Goal: Task Accomplishment & Management: Use online tool/utility

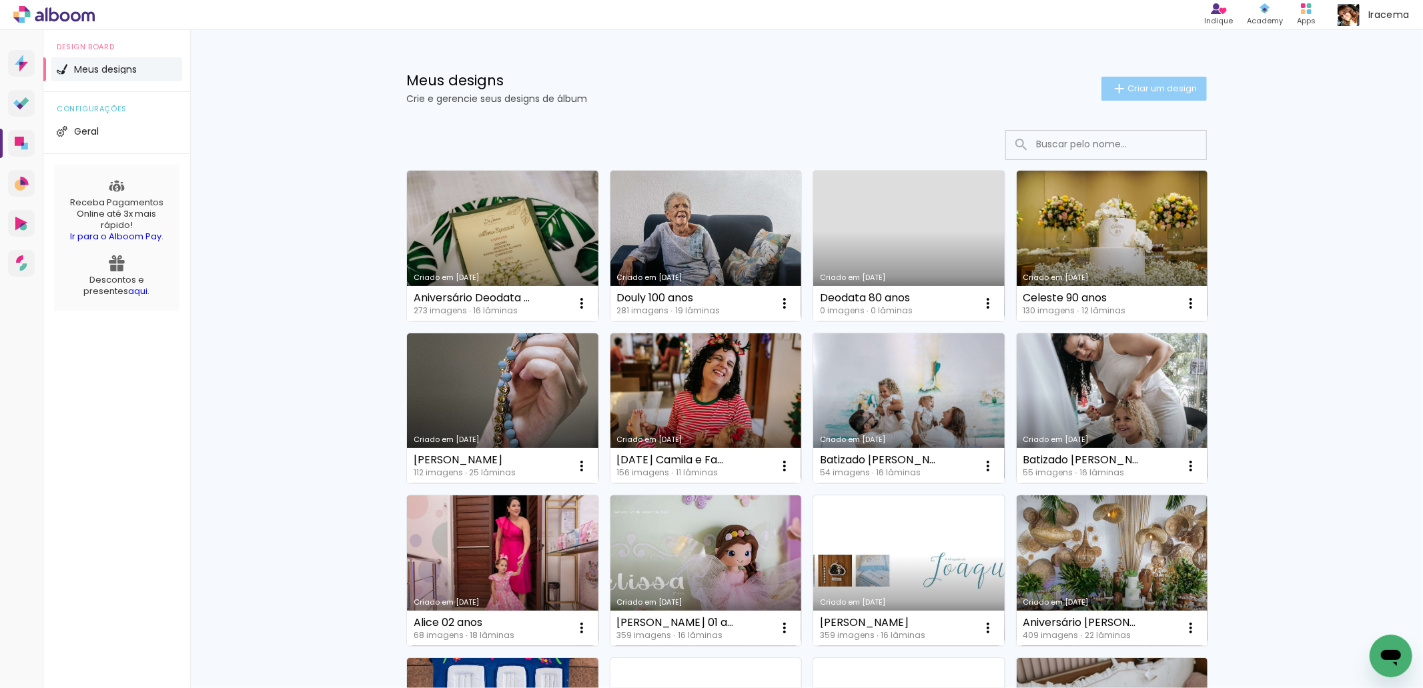
click at [1155, 92] on span "Criar um design" at bounding box center [1161, 88] width 69 height 9
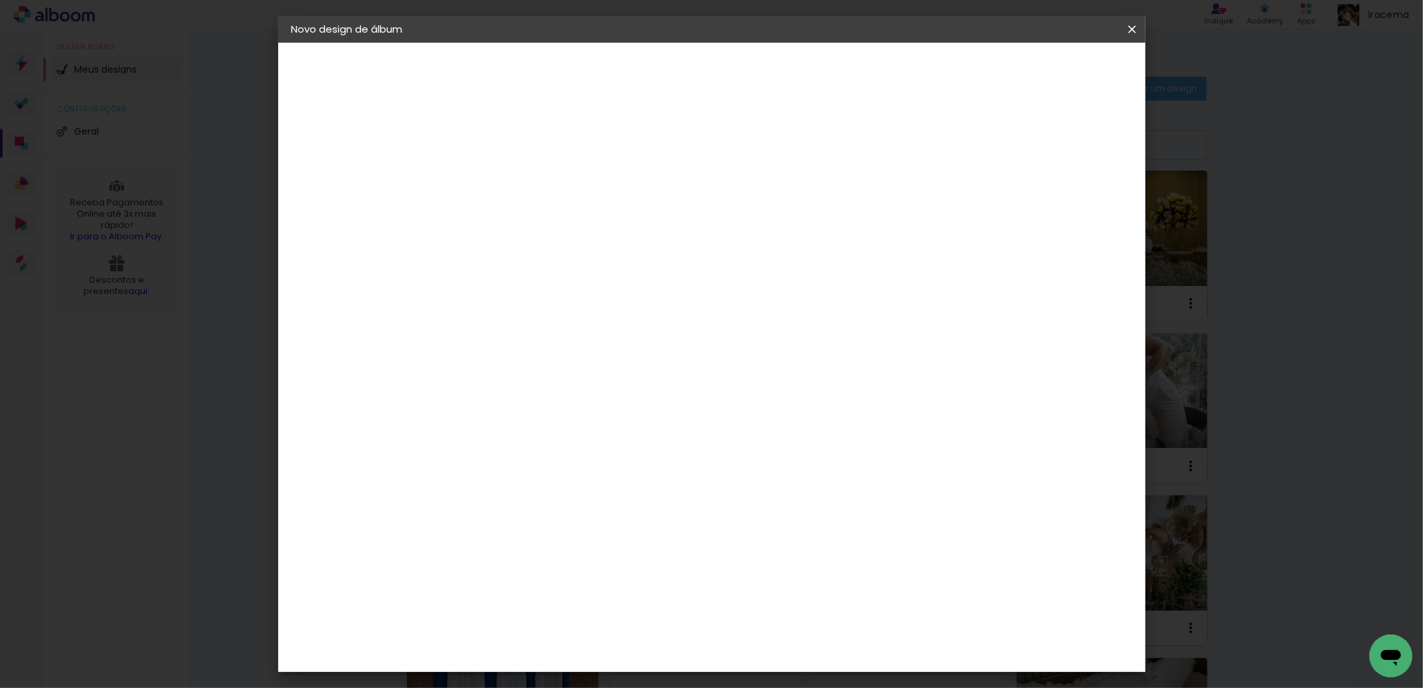
click at [510, 182] on input at bounding box center [510, 179] width 0 height 21
drag, startPoint x: 760, startPoint y: 183, endPoint x: 590, endPoint y: 189, distance: 170.1
click at [568, 156] on div "Informações Dê um título ao seu álbum. Avançar" at bounding box center [510, 99] width 116 height 113
click at [510, 178] on input "Casamento Lu & Bento" at bounding box center [510, 179] width 0 height 21
drag, startPoint x: 755, startPoint y: 176, endPoint x: 584, endPoint y: 182, distance: 170.8
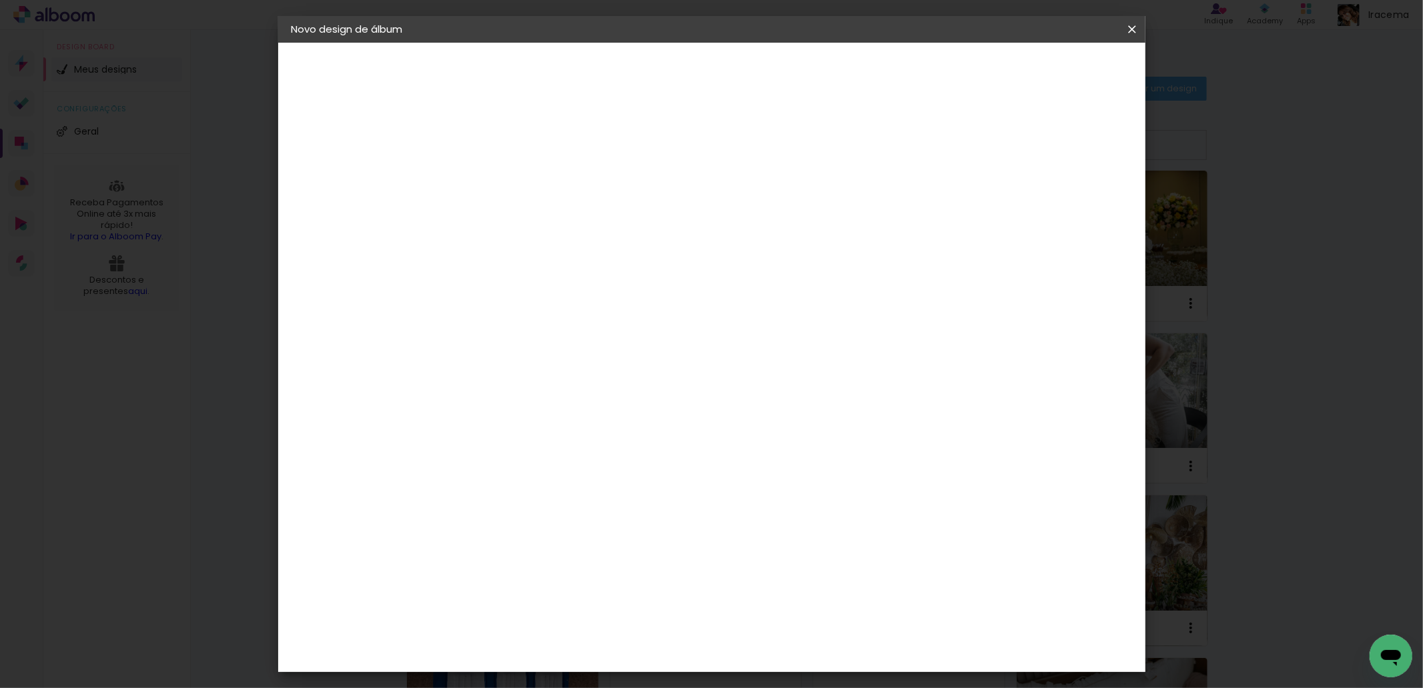
click at [568, 156] on div "Informações Dê um título ao seu álbum. Avançar" at bounding box center [510, 99] width 116 height 113
type input "Lu & Bento"
type paper-input "Lu & Bento"
click at [646, 77] on paper-button "Avançar" at bounding box center [613, 70] width 65 height 23
click at [574, 262] on div at bounding box center [543, 262] width 135 height 1
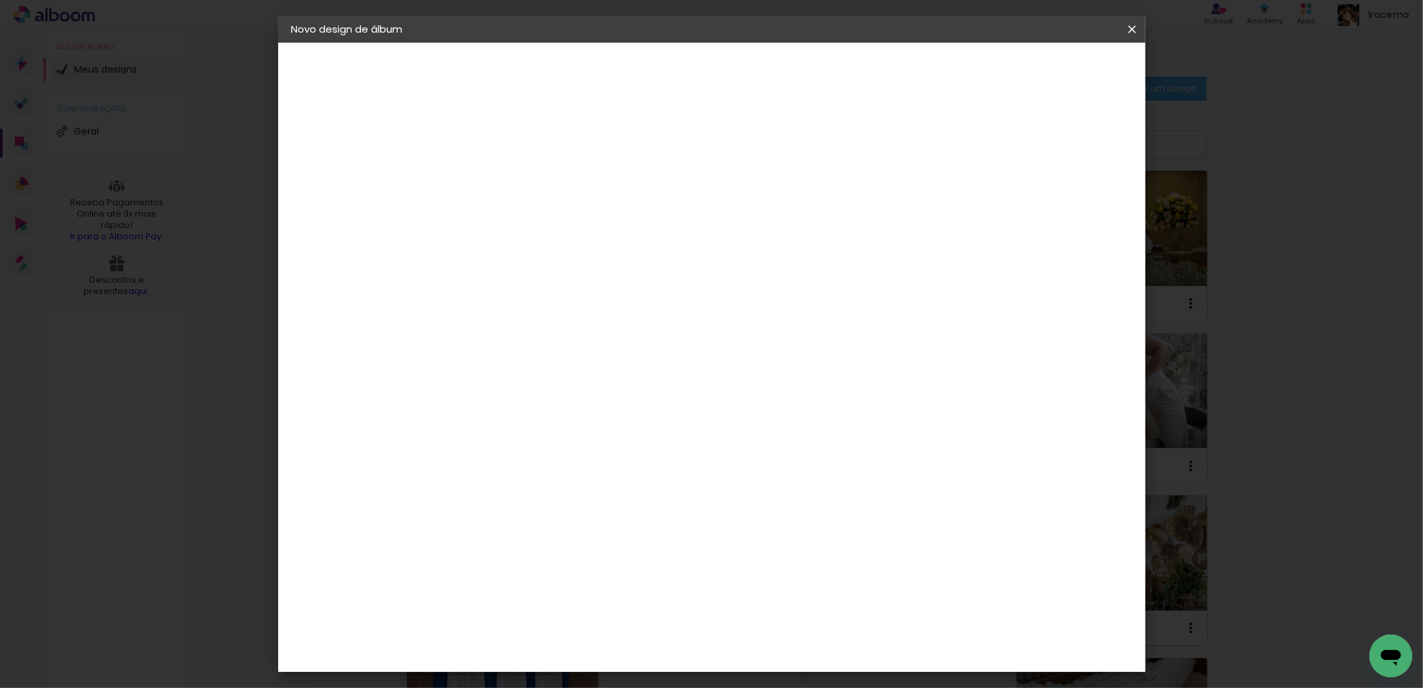
type input "conc"
type paper-input "conc"
click at [584, 310] on paper-item "Conceitual Álbuns" at bounding box center [530, 304] width 117 height 35
click at [0, 0] on slot "Avançar" at bounding box center [0, 0] width 0 height 0
click at [600, 357] on span "20 × 30" at bounding box center [569, 370] width 62 height 27
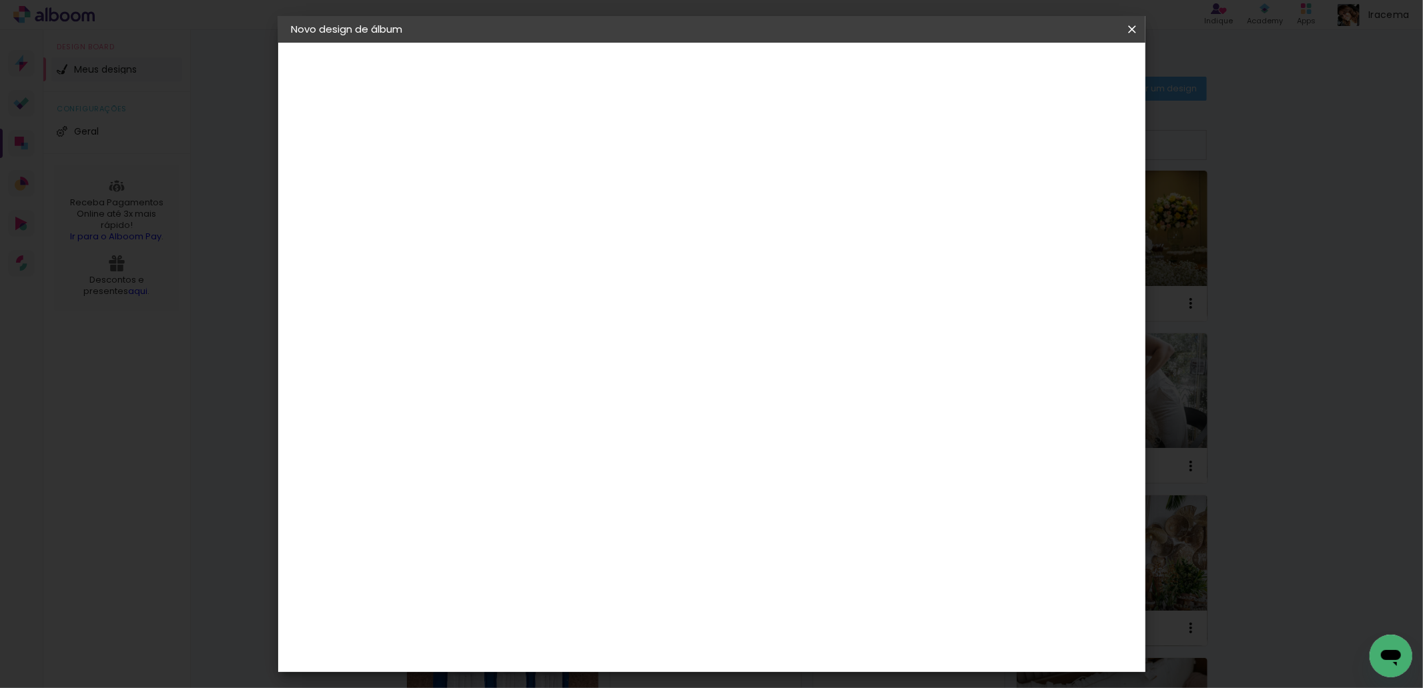
click at [600, 580] on span "20 × 20" at bounding box center [569, 597] width 62 height 35
click at [727, 63] on paper-button "Avançar" at bounding box center [694, 70] width 65 height 23
type input "3"
type paper-input "3"
click at [516, 138] on input "3" at bounding box center [499, 143] width 46 height 17
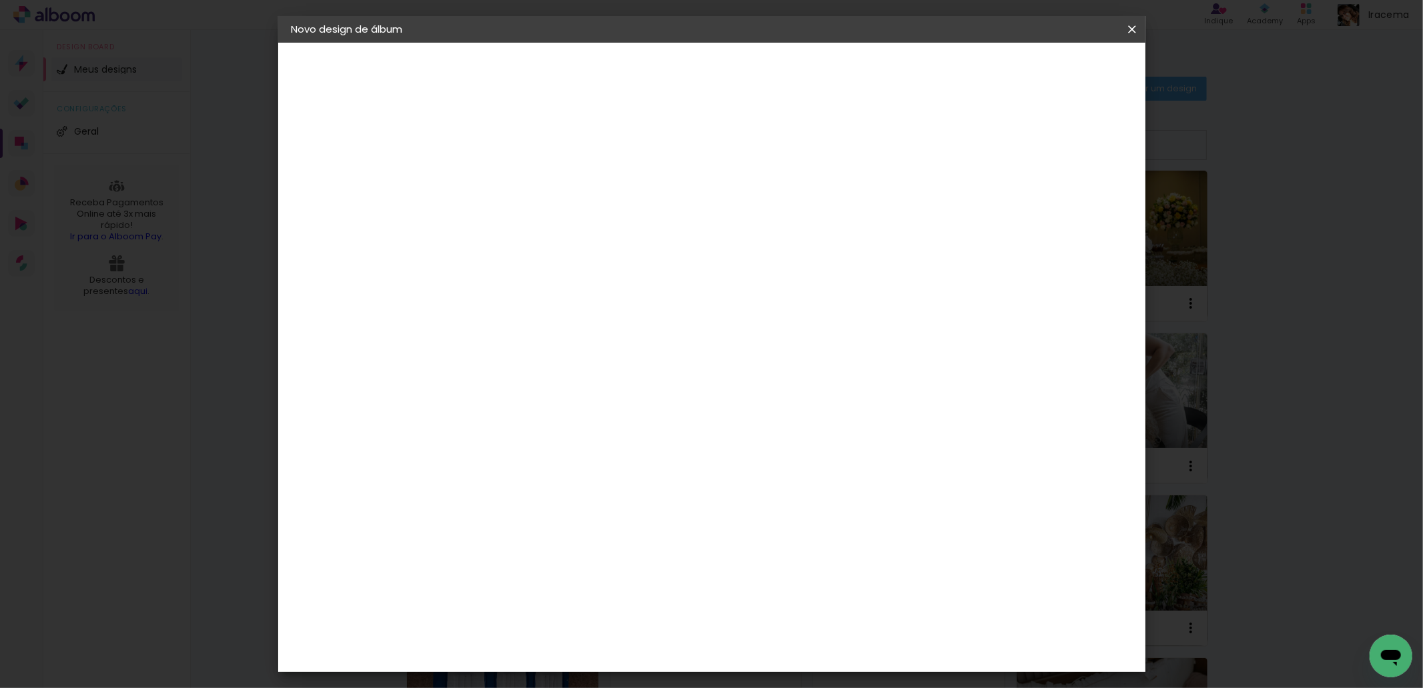
click at [972, 144] on div at bounding box center [966, 144] width 12 height 12
type paper-checkbox "on"
click at [1047, 74] on span "Iniciar design" at bounding box center [1016, 70] width 61 height 9
